Goal: Book appointment/travel/reservation

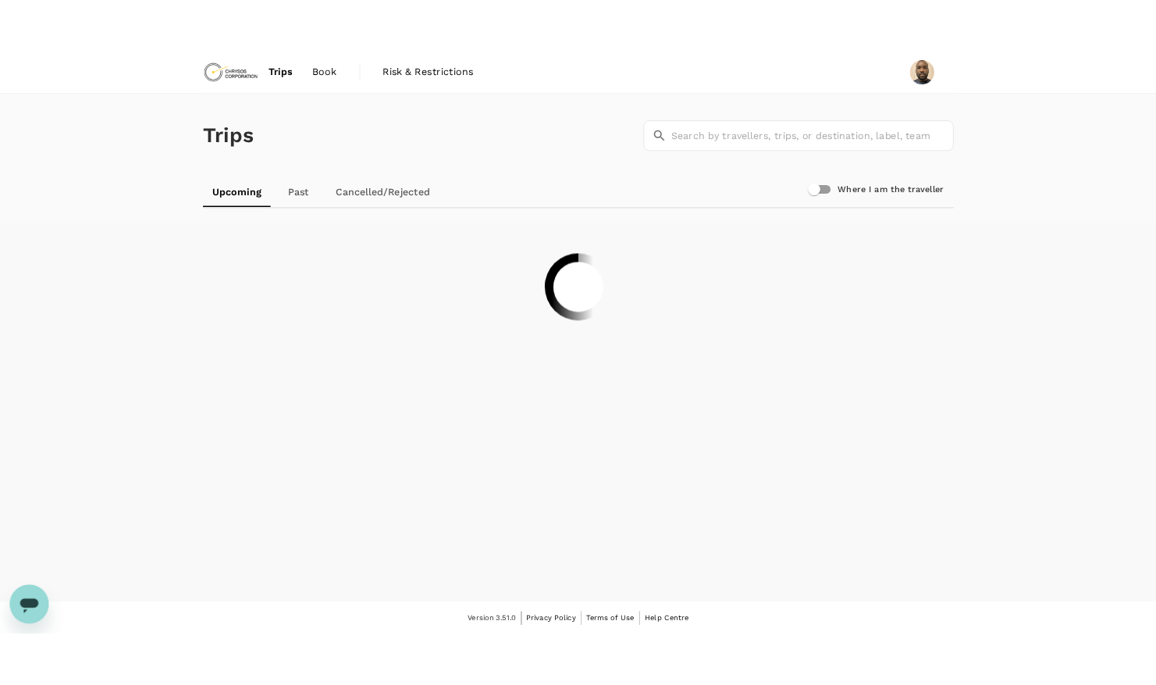
scroll to position [2, 0]
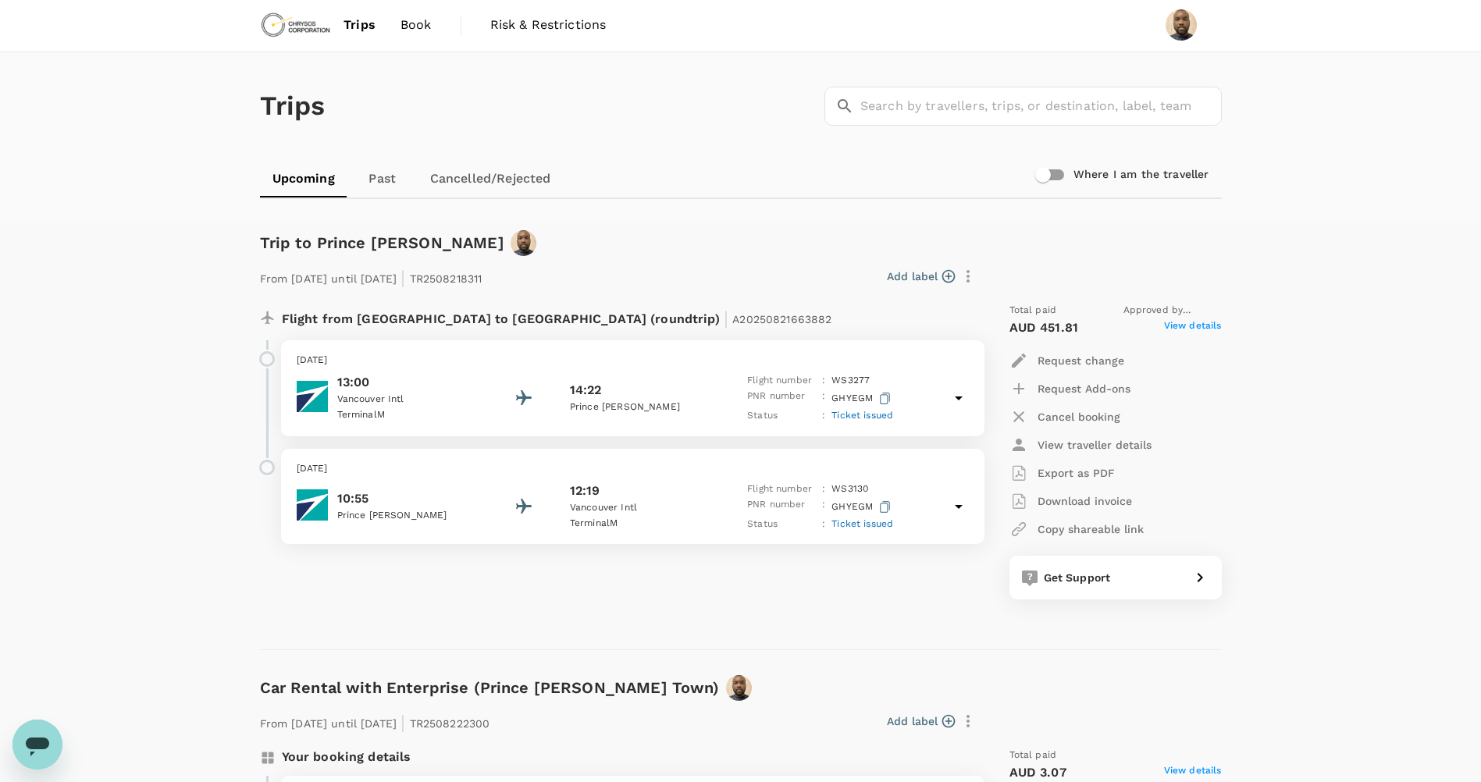
click at [1016, 361] on icon "button" at bounding box center [1019, 361] width 14 height 14
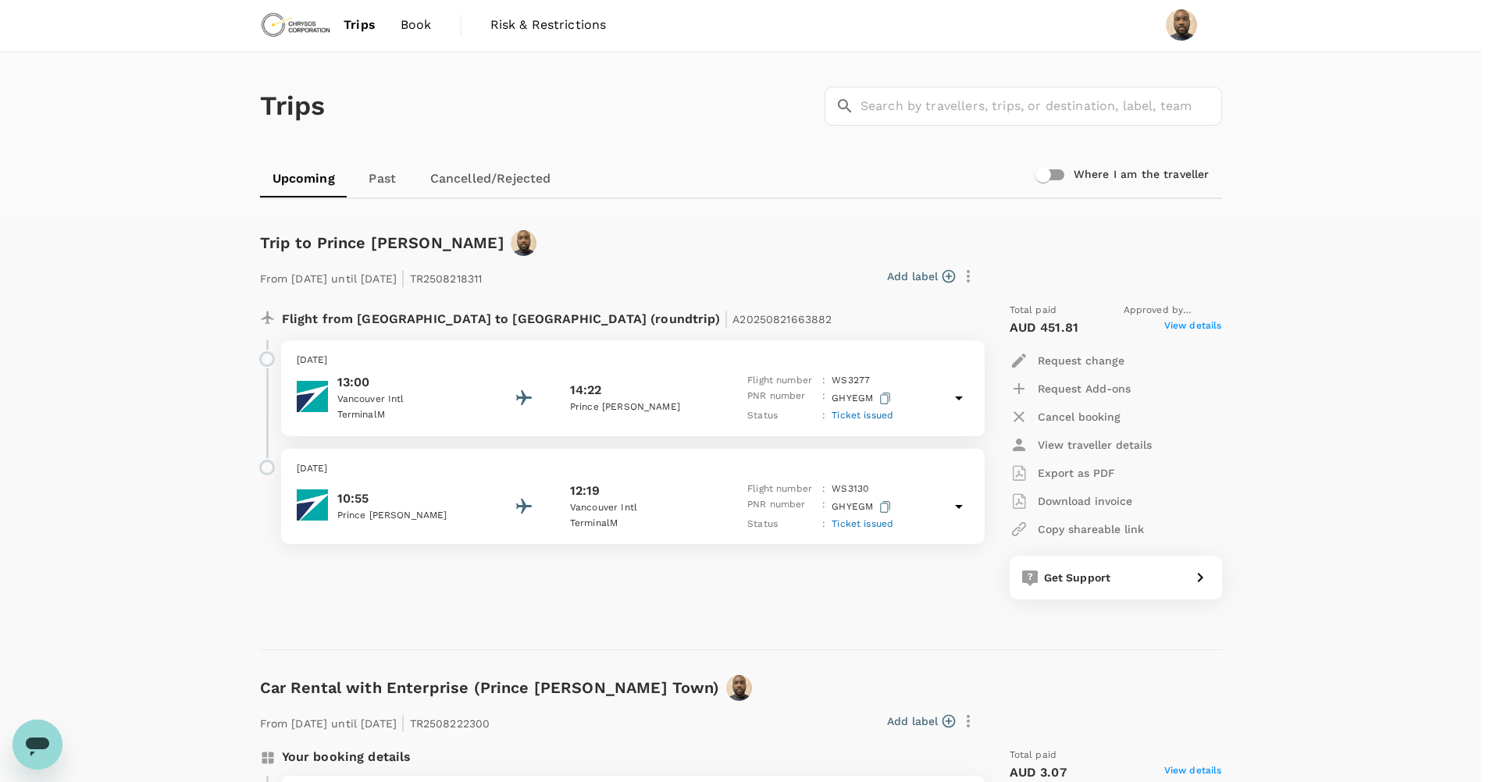
click at [1013, 247] on icon "Next month" at bounding box center [1013, 247] width 0 height 0
click at [1094, 297] on button "13" at bounding box center [1086, 290] width 15 height 15
type input "[DATE]"
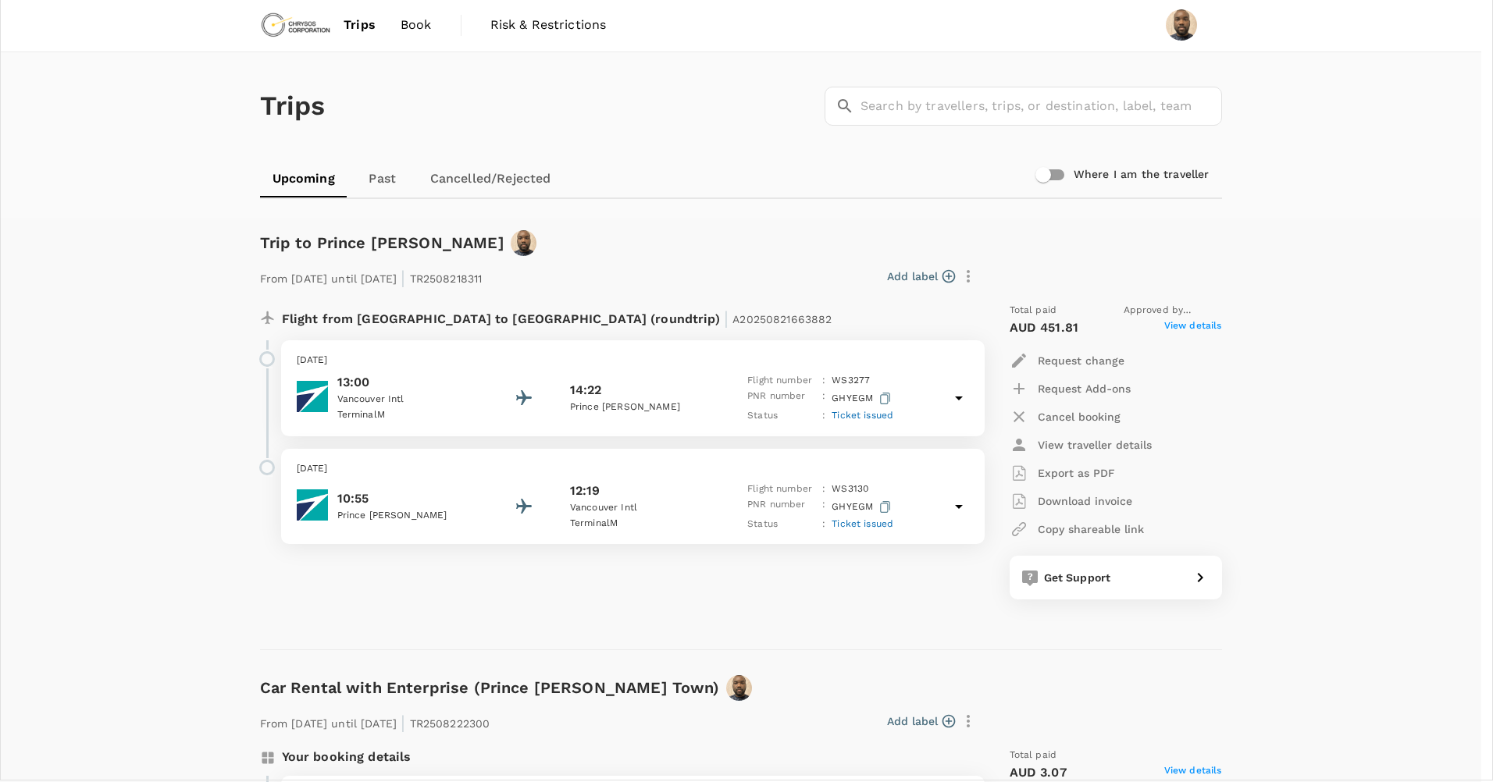
type input "04:00-12:00"
click at [1013, 393] on icon "Next month" at bounding box center [1013, 393] width 0 height 0
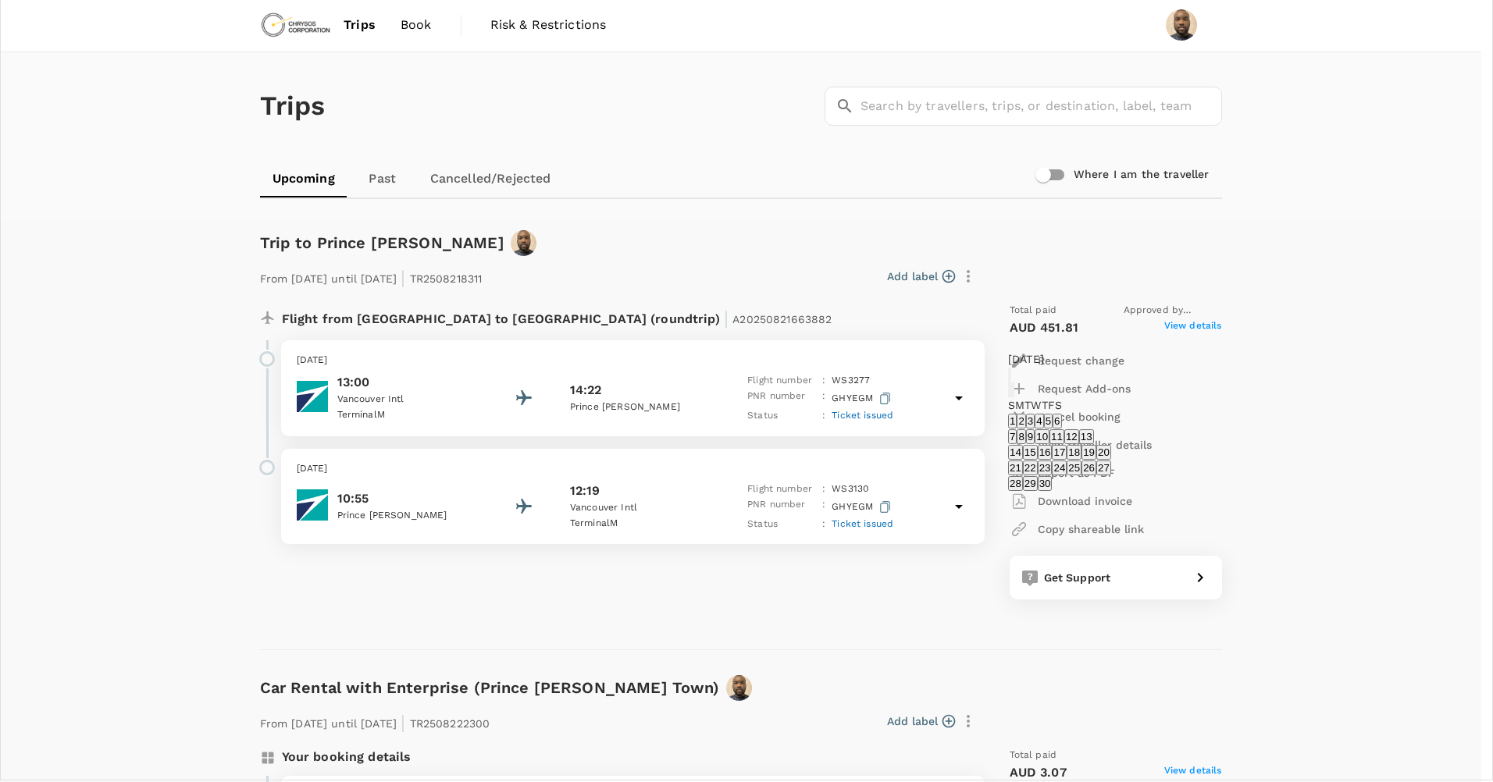
click at [1096, 460] on button "19" at bounding box center [1088, 452] width 15 height 15
type input "[DATE]"
type input "17:00-21:00"
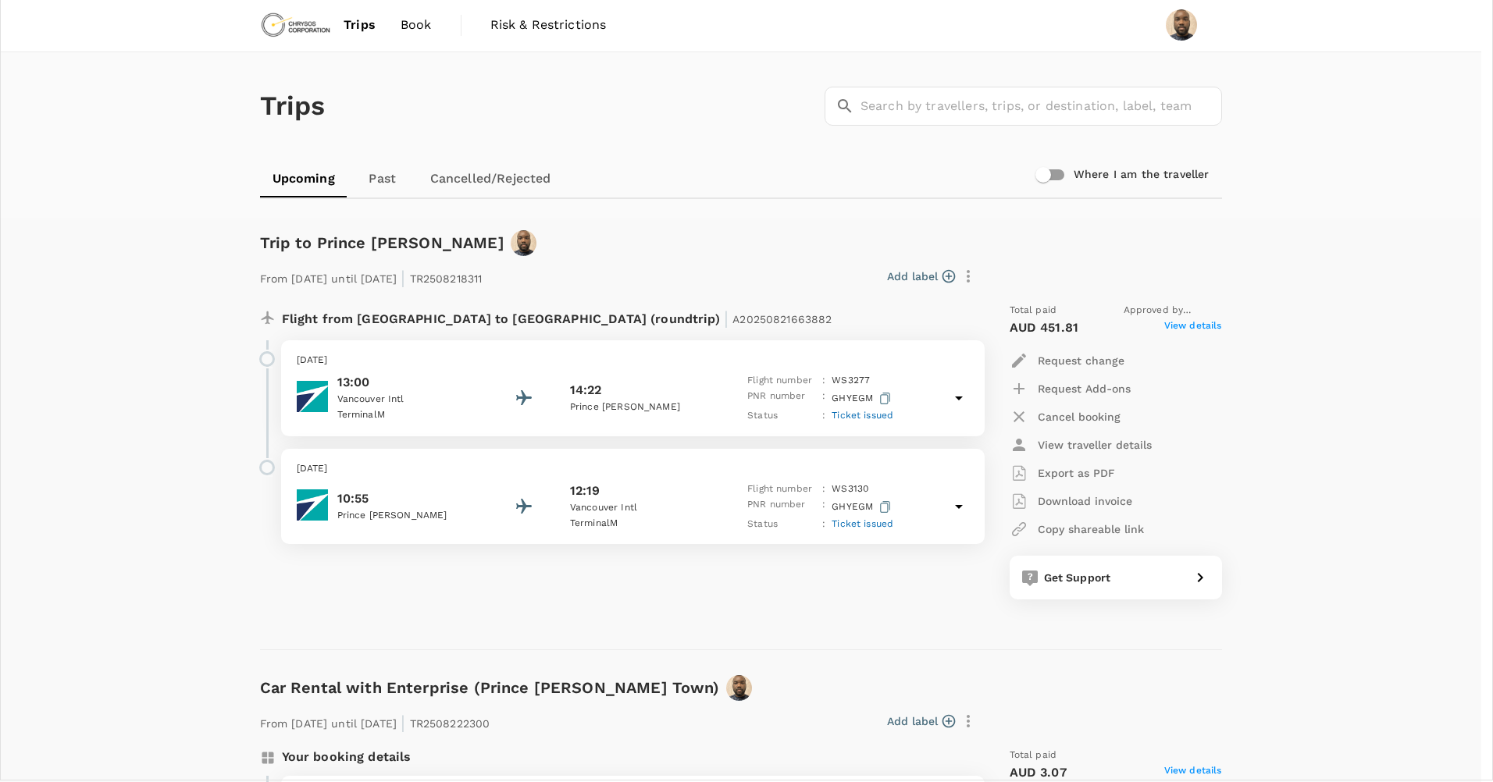
type textarea "Due to some unforseen circumstances we would like to see the possiblity of movi…"
drag, startPoint x: 878, startPoint y: 443, endPoint x: 846, endPoint y: 442, distance: 32.0
